Goal: Go to known website: Access a specific website the user already knows

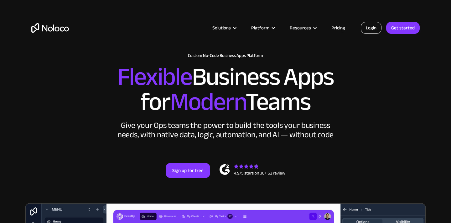
click at [371, 30] on link "Login" at bounding box center [370, 28] width 21 height 12
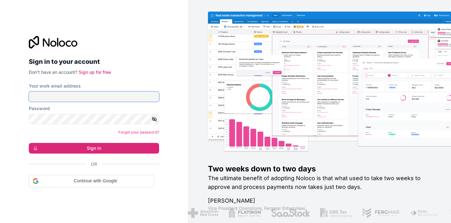
click at [126, 95] on input "Your work email address" at bounding box center [94, 97] width 130 height 10
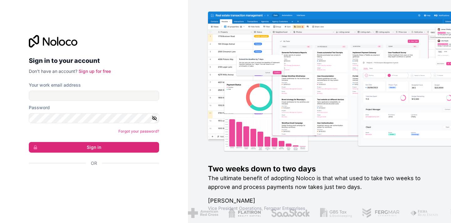
click at [129, 65] on h2 "Sign in to your account" at bounding box center [94, 60] width 130 height 11
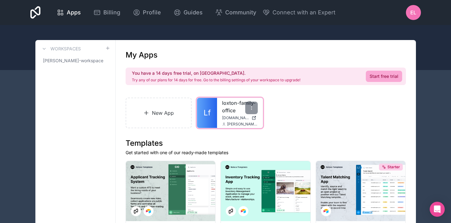
click at [231, 109] on link "loxton-family-office" at bounding box center [240, 106] width 36 height 15
